Goal: Check status: Check status

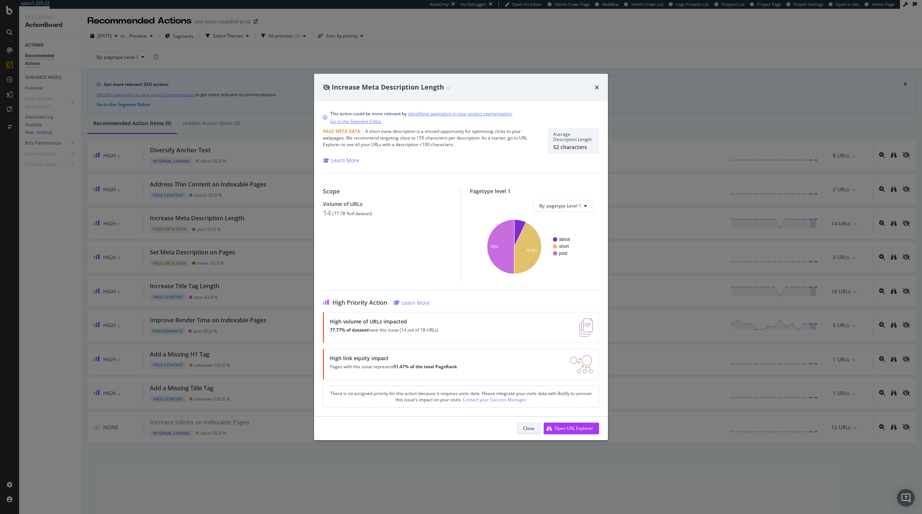
click at [534, 430] on button "Close" at bounding box center [529, 429] width 24 height 12
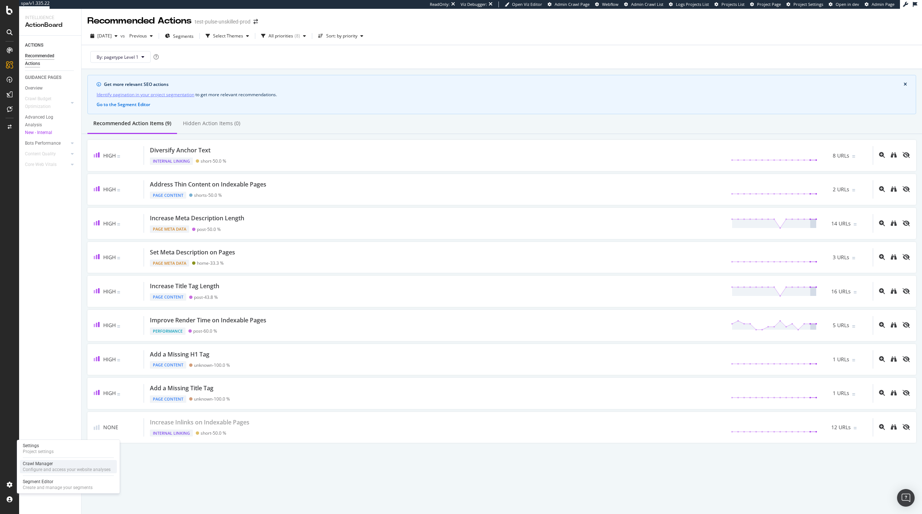
click at [36, 470] on div "Configure and access your website analyses" at bounding box center [67, 470] width 88 height 6
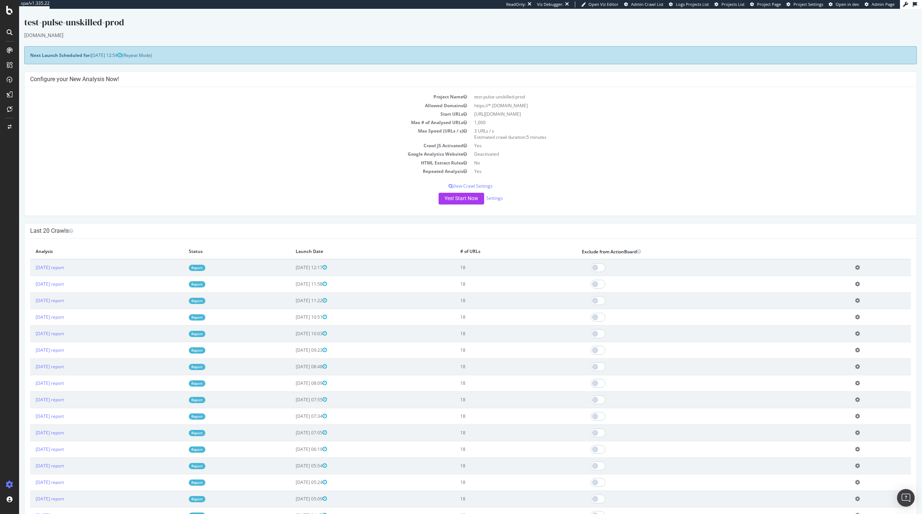
click at [274, 245] on th "Status" at bounding box center [236, 251] width 107 height 15
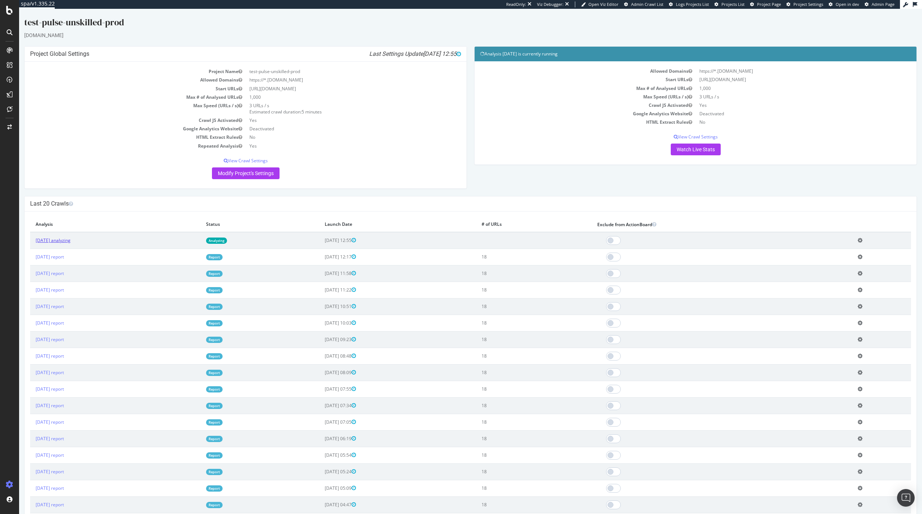
click at [71, 242] on link "[DATE] analyzing" at bounding box center [53, 240] width 35 height 6
